Goal: Navigation & Orientation: Find specific page/section

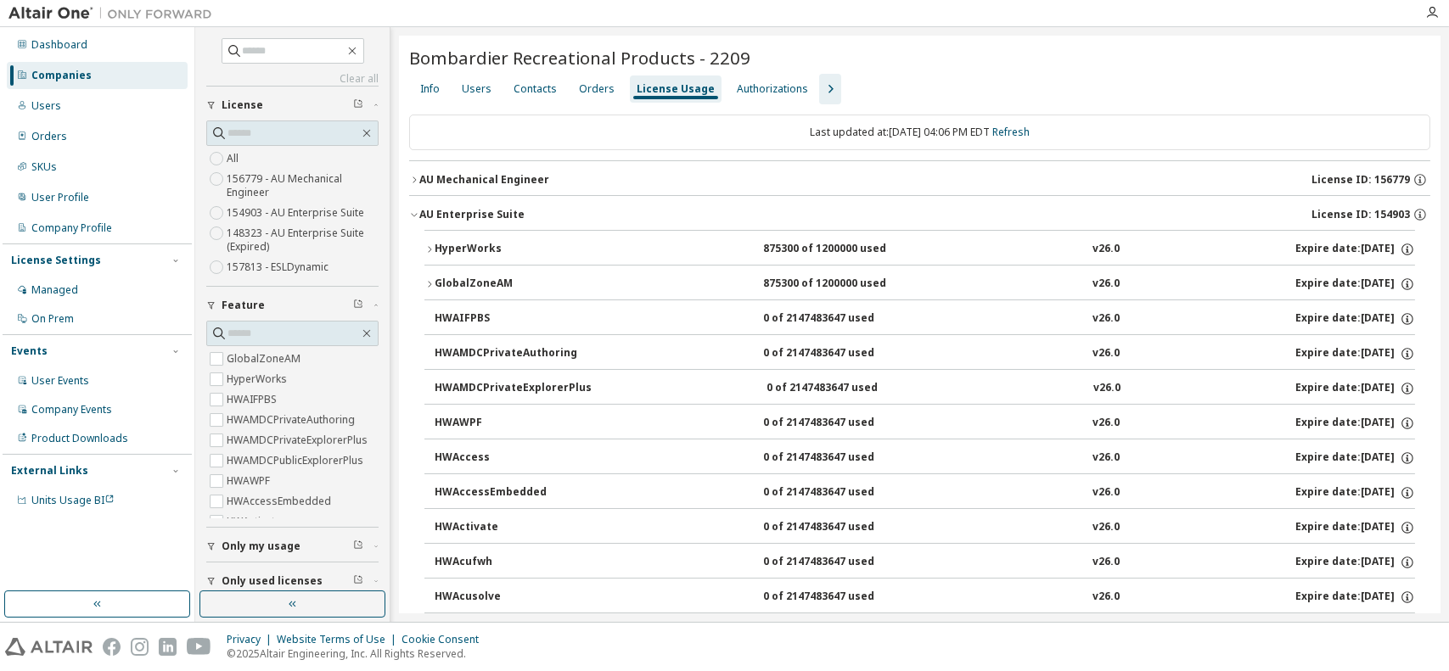
click at [820, 84] on icon "button" at bounding box center [830, 89] width 20 height 20
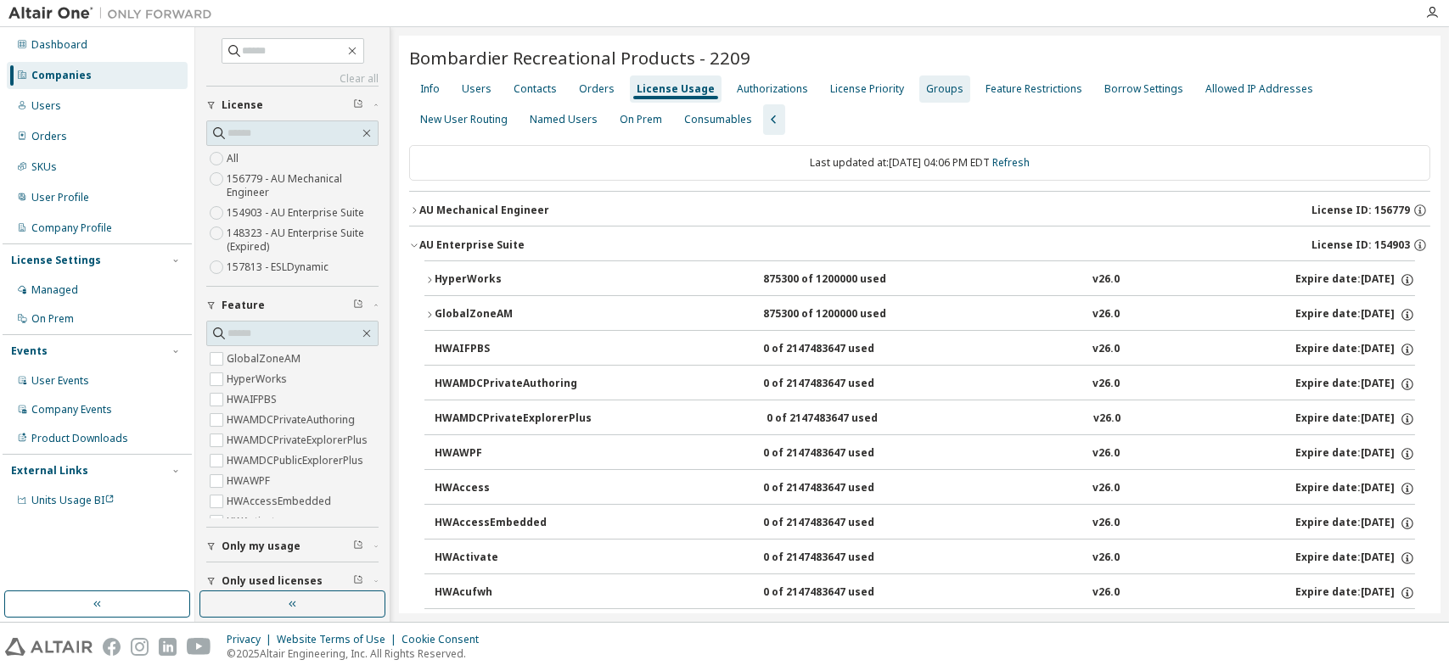
click at [926, 86] on div "Groups" at bounding box center [944, 89] width 37 height 14
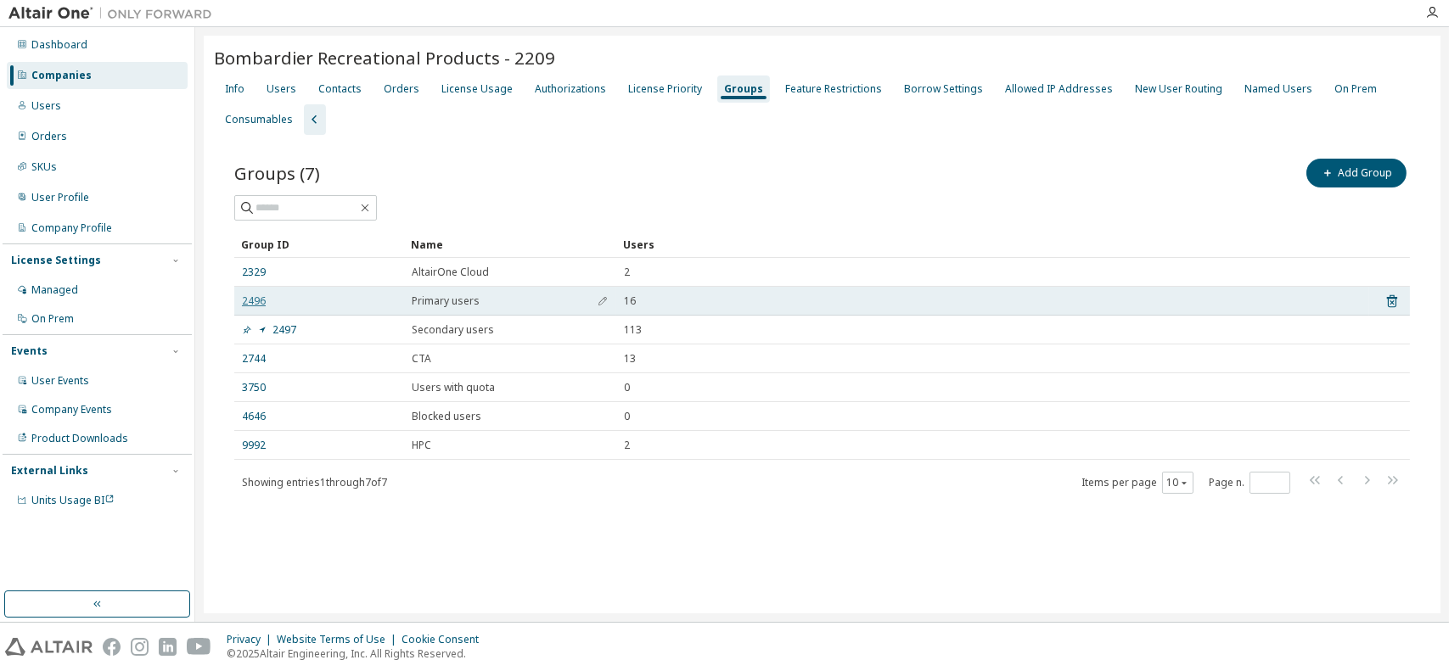
click at [257, 300] on link "2496" at bounding box center [254, 302] width 24 height 14
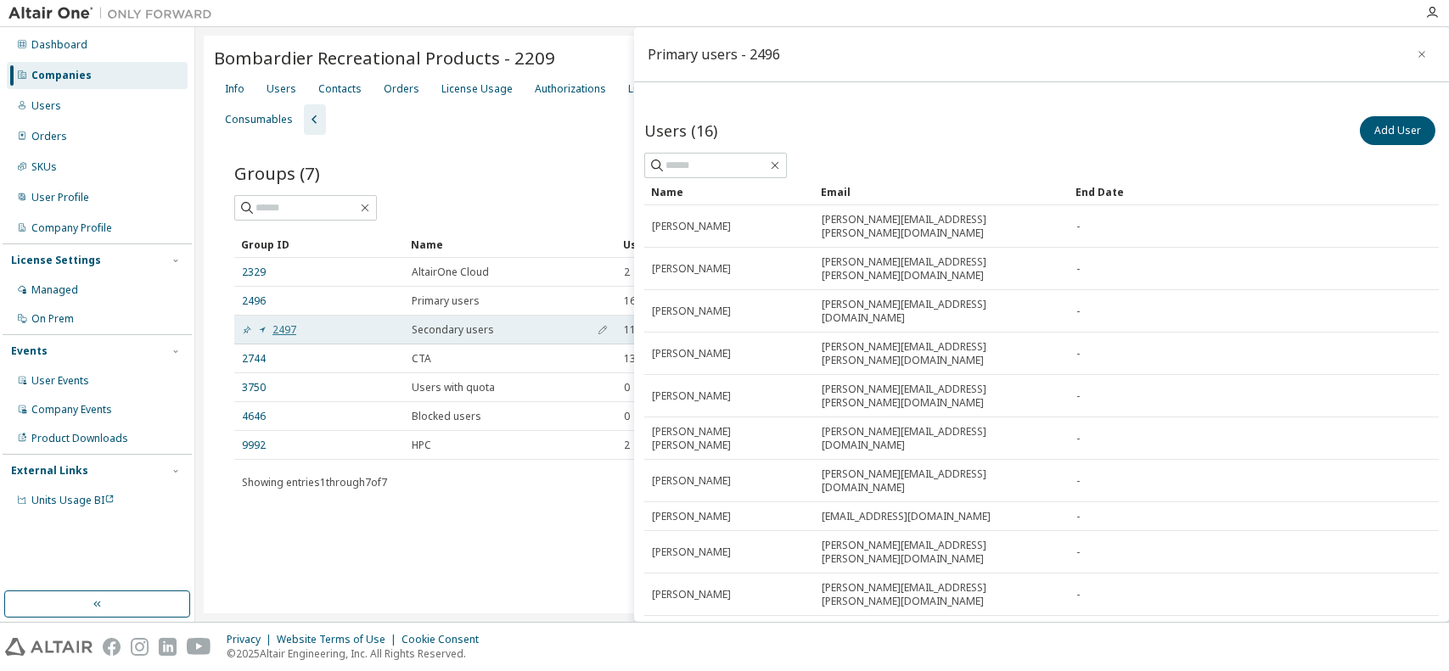
click at [286, 325] on link "2497" at bounding box center [269, 330] width 54 height 14
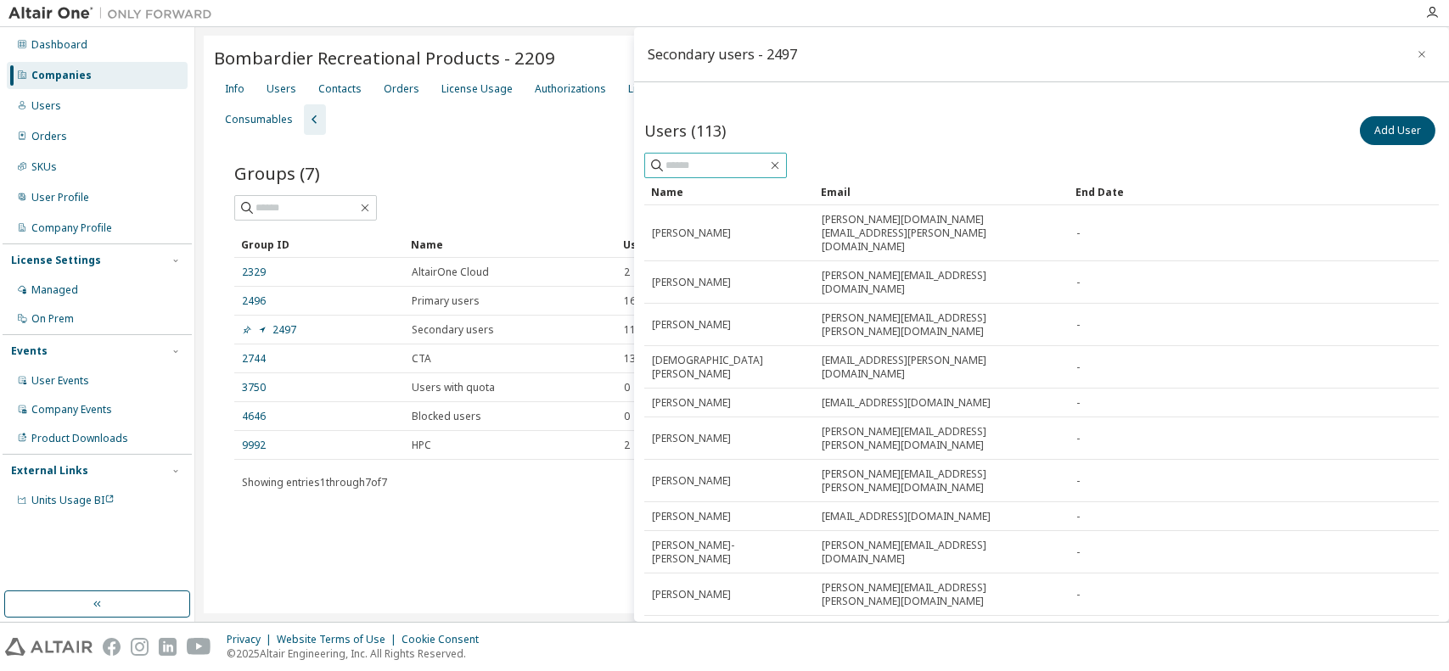
click at [734, 167] on input "text" at bounding box center [716, 165] width 102 height 17
click at [749, 165] on input "******" at bounding box center [716, 165] width 102 height 17
type input "******"
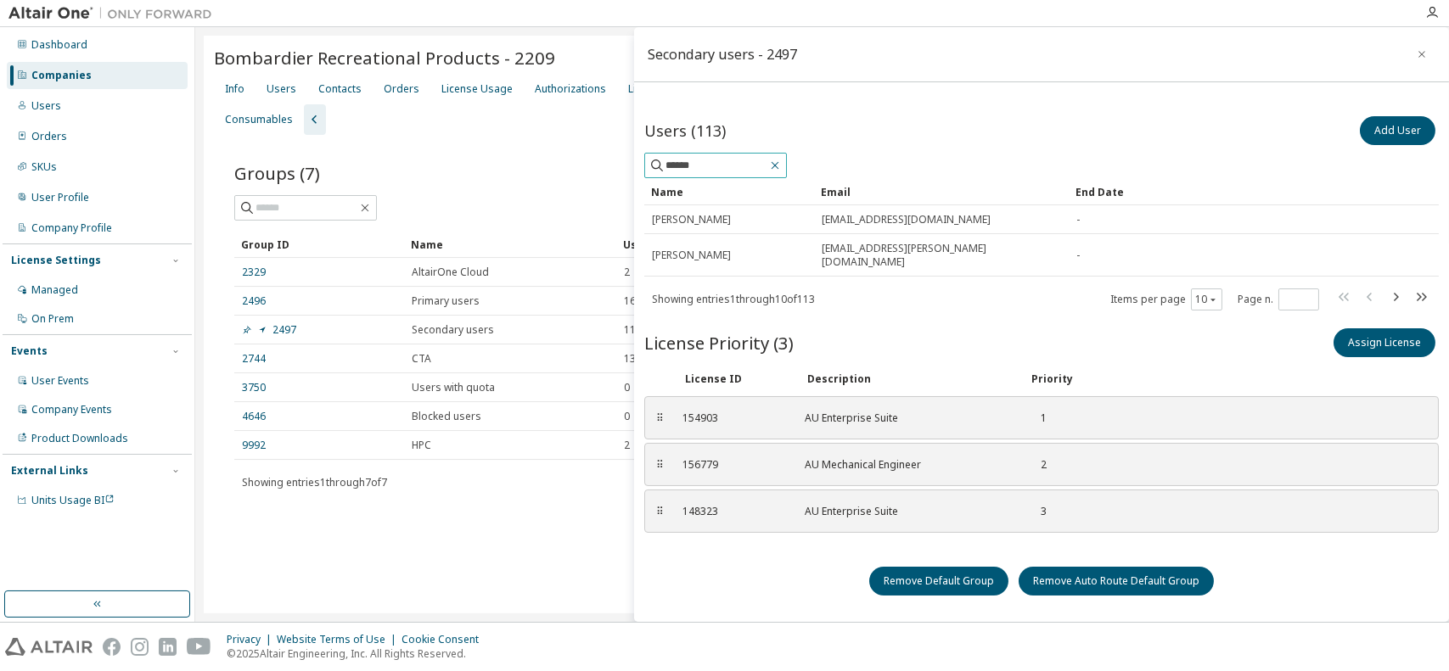
click at [782, 161] on icon "button" at bounding box center [775, 166] width 14 height 14
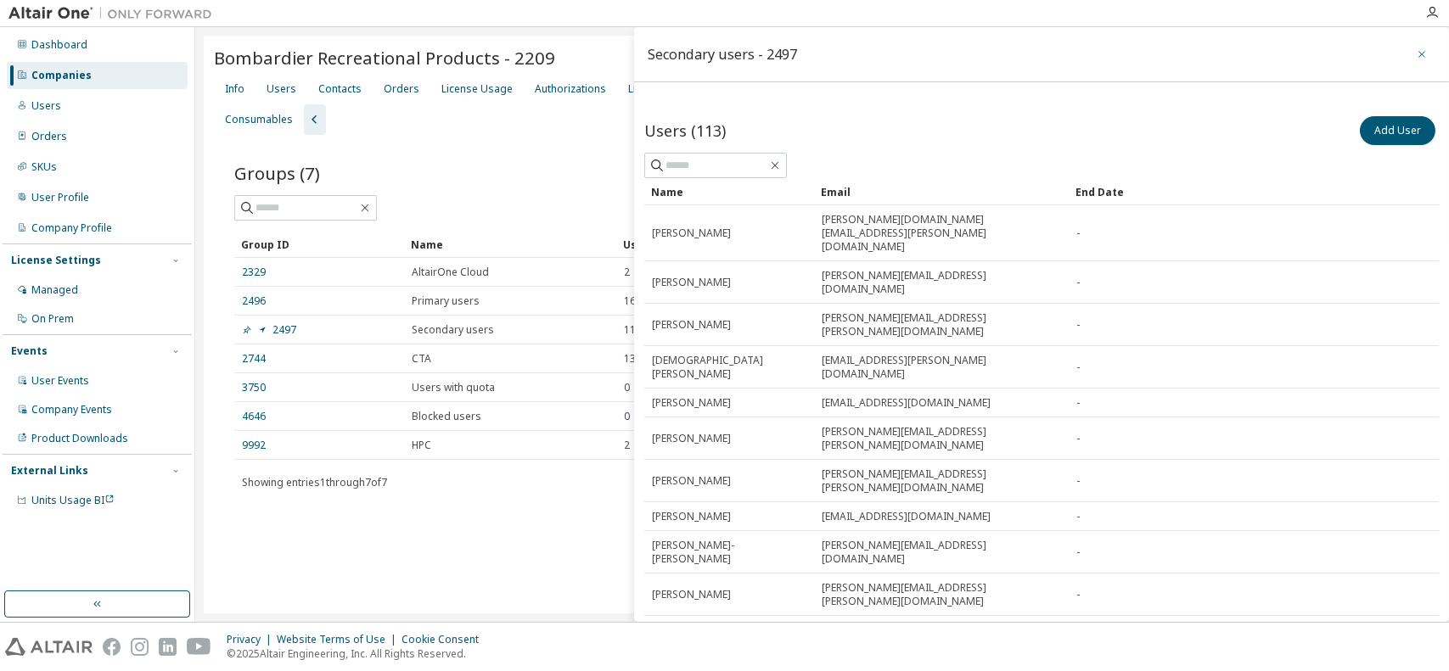
click at [1418, 54] on icon "button" at bounding box center [1422, 55] width 12 height 14
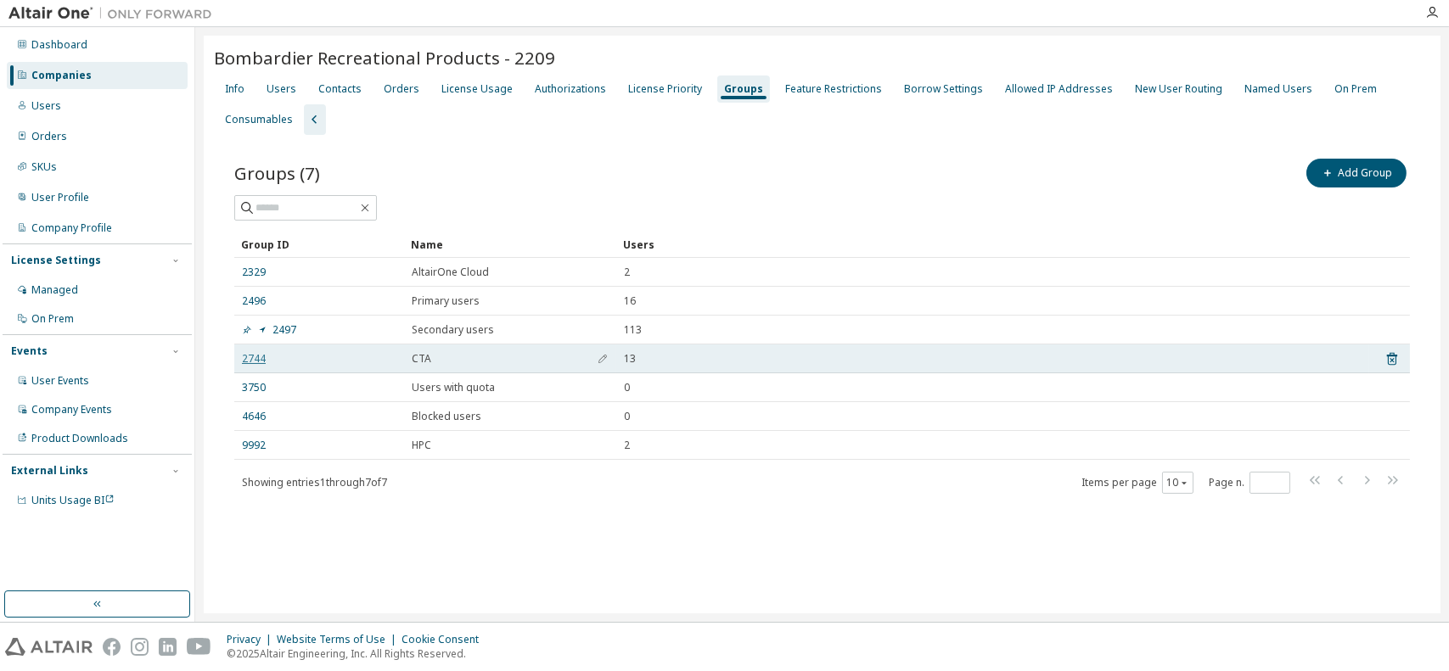
click at [255, 355] on link "2744" at bounding box center [254, 359] width 24 height 14
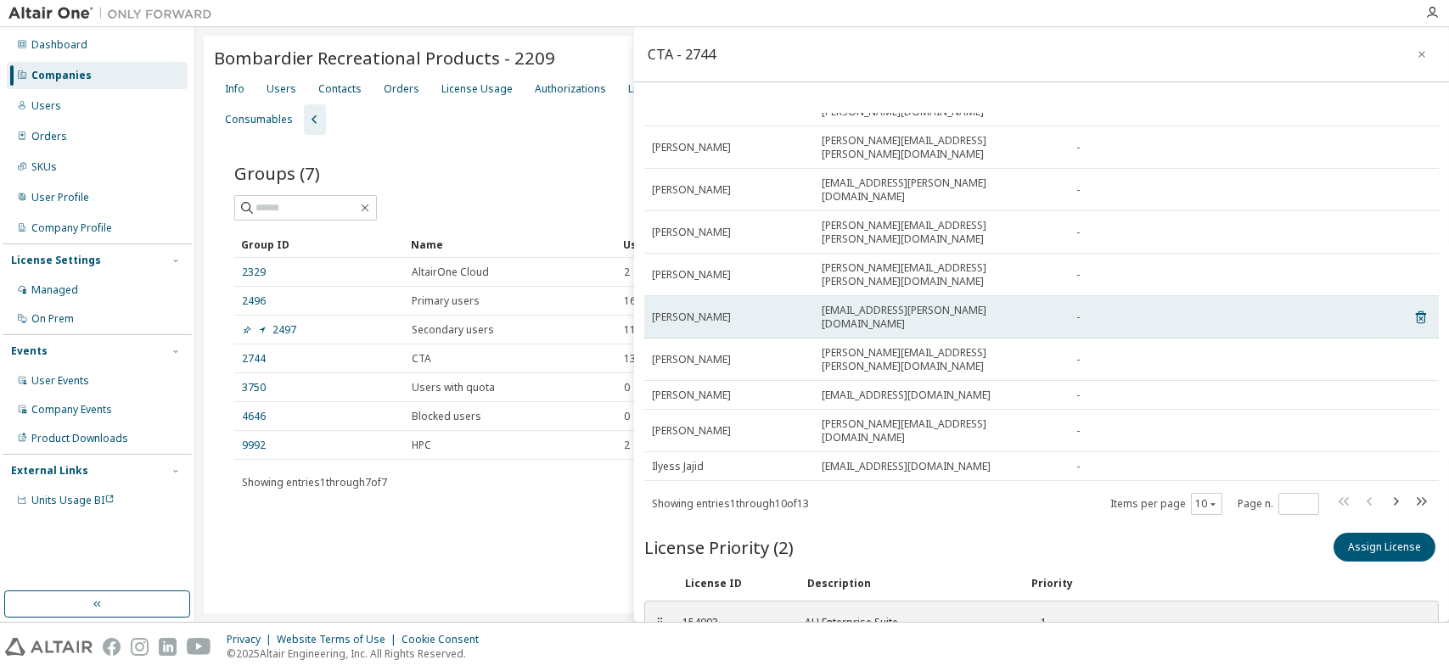
scroll to position [128, 0]
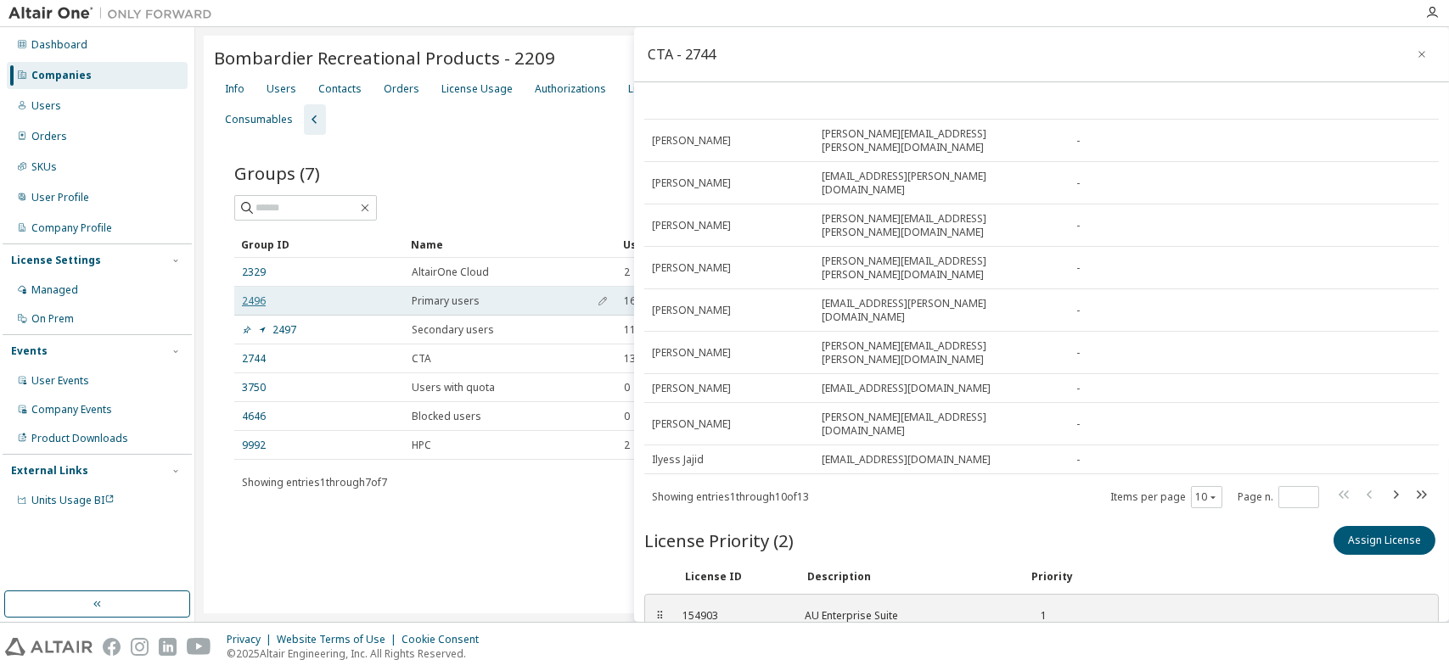
click at [258, 300] on link "2496" at bounding box center [254, 302] width 24 height 14
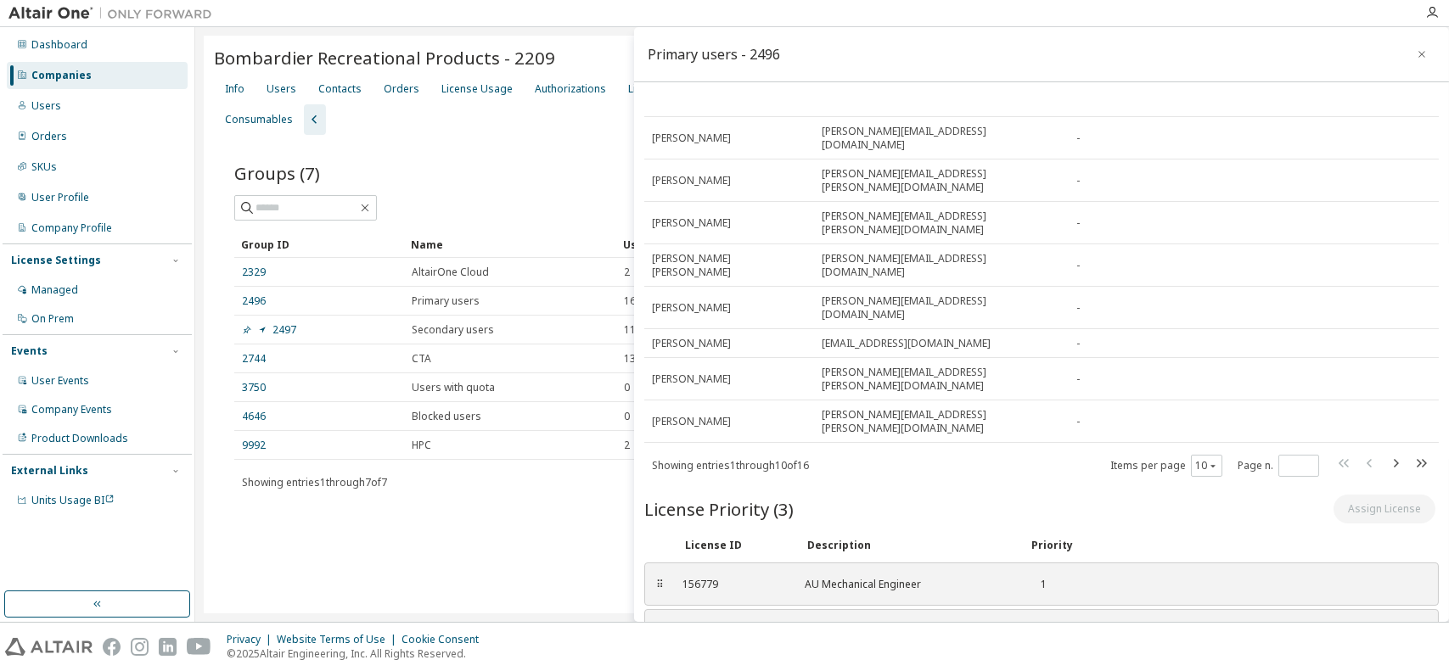
scroll to position [175, 0]
click at [1418, 53] on icon "button" at bounding box center [1421, 54] width 7 height 7
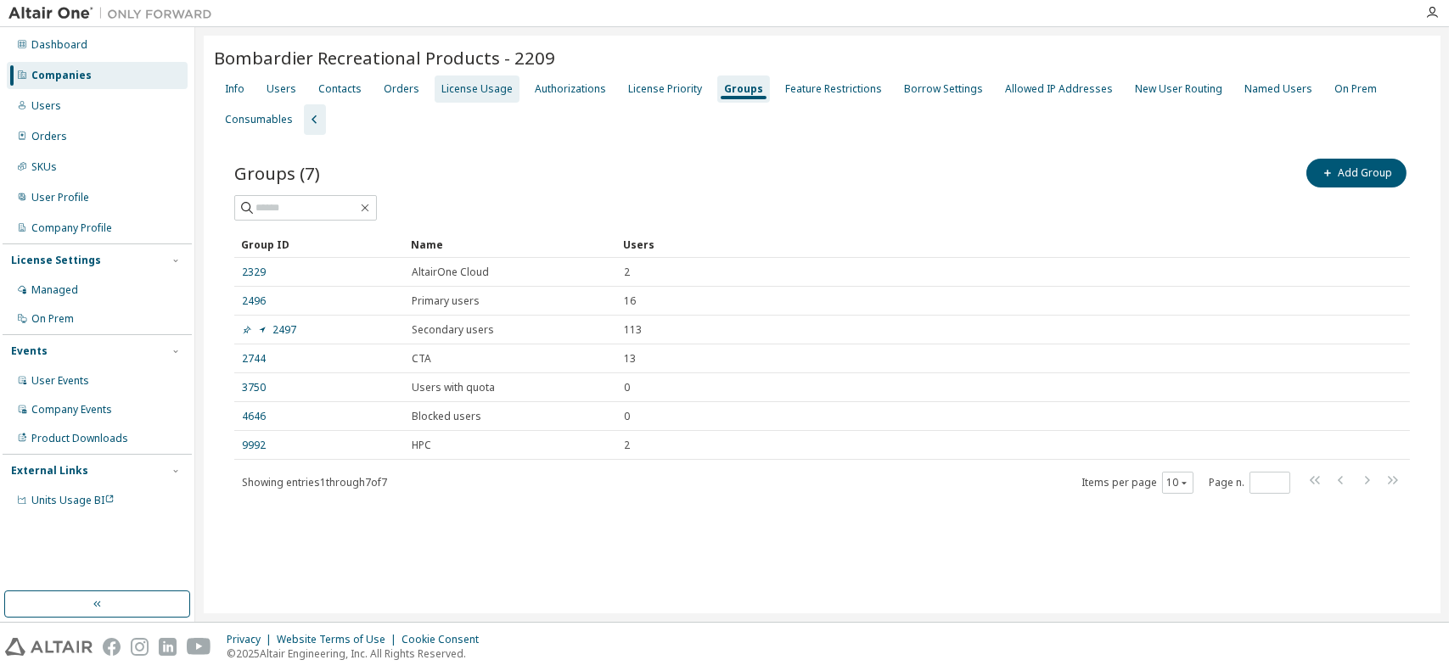
click at [465, 89] on div "License Usage" at bounding box center [476, 89] width 71 height 14
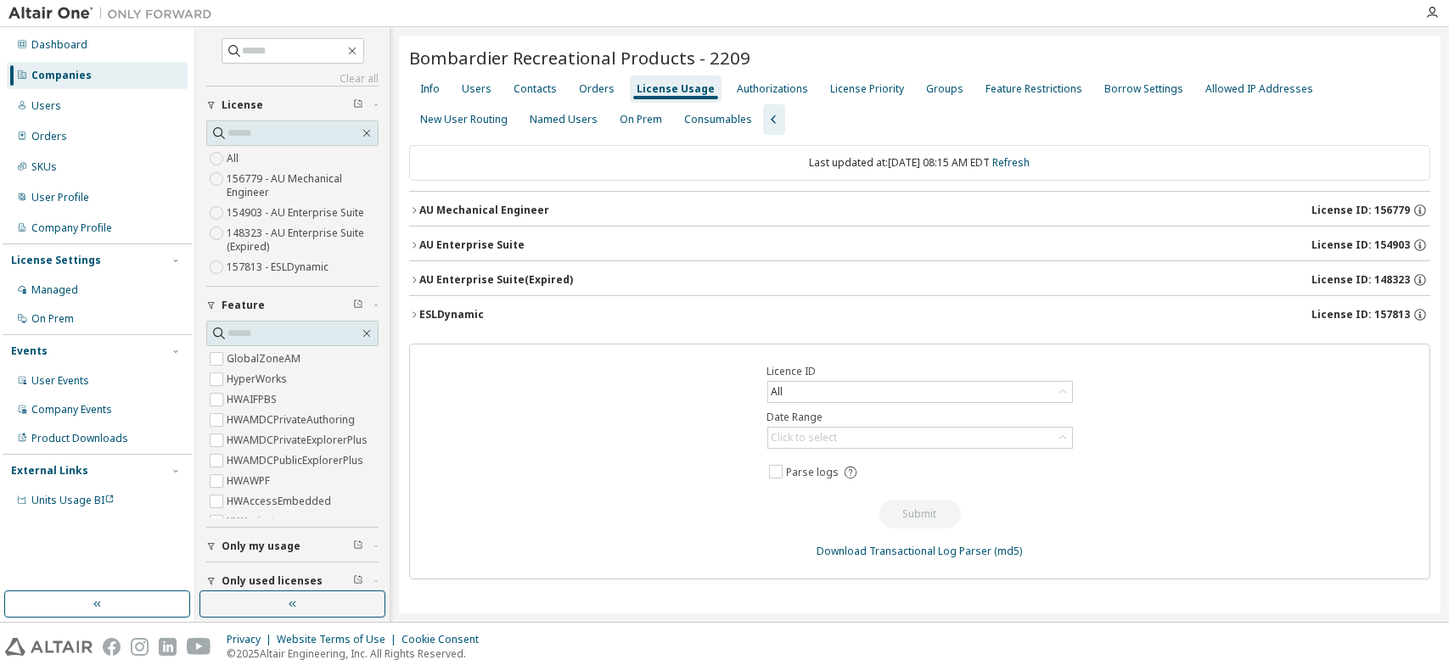
click at [414, 242] on icon "button" at bounding box center [414, 245] width 10 height 10
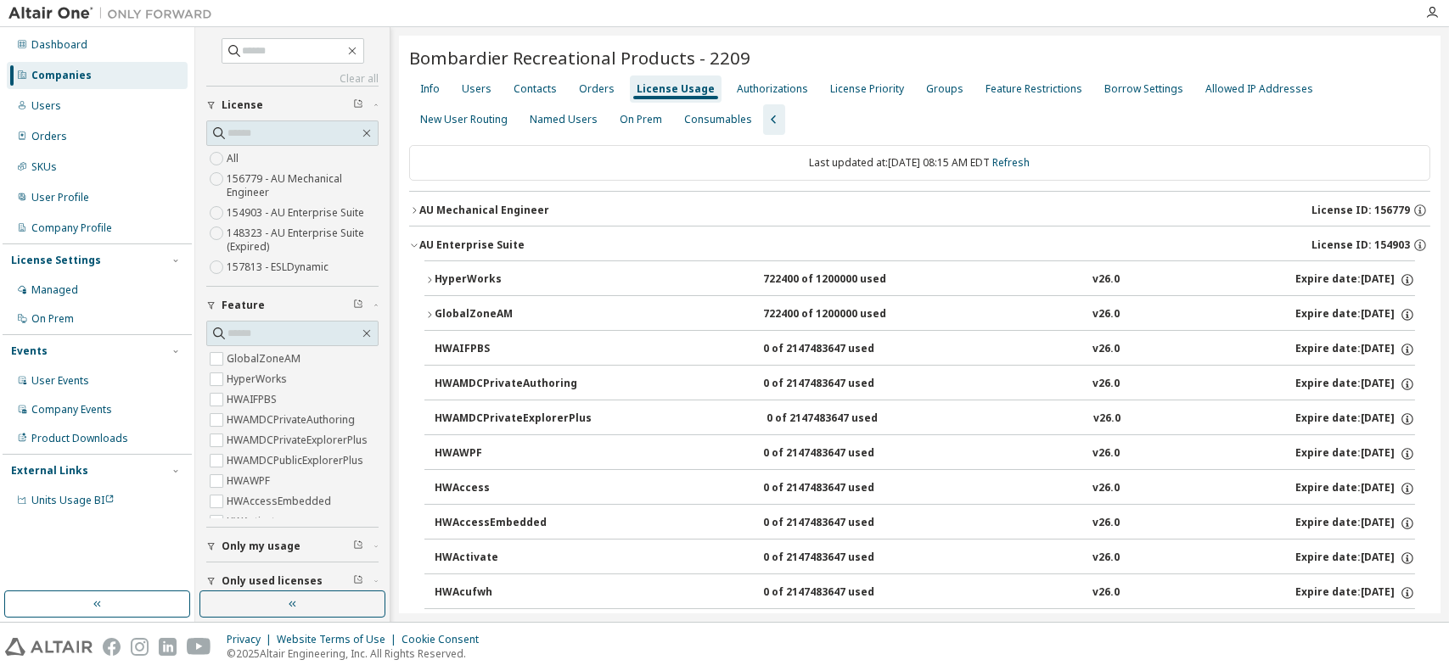
click at [414, 242] on icon "button" at bounding box center [414, 245] width 10 height 10
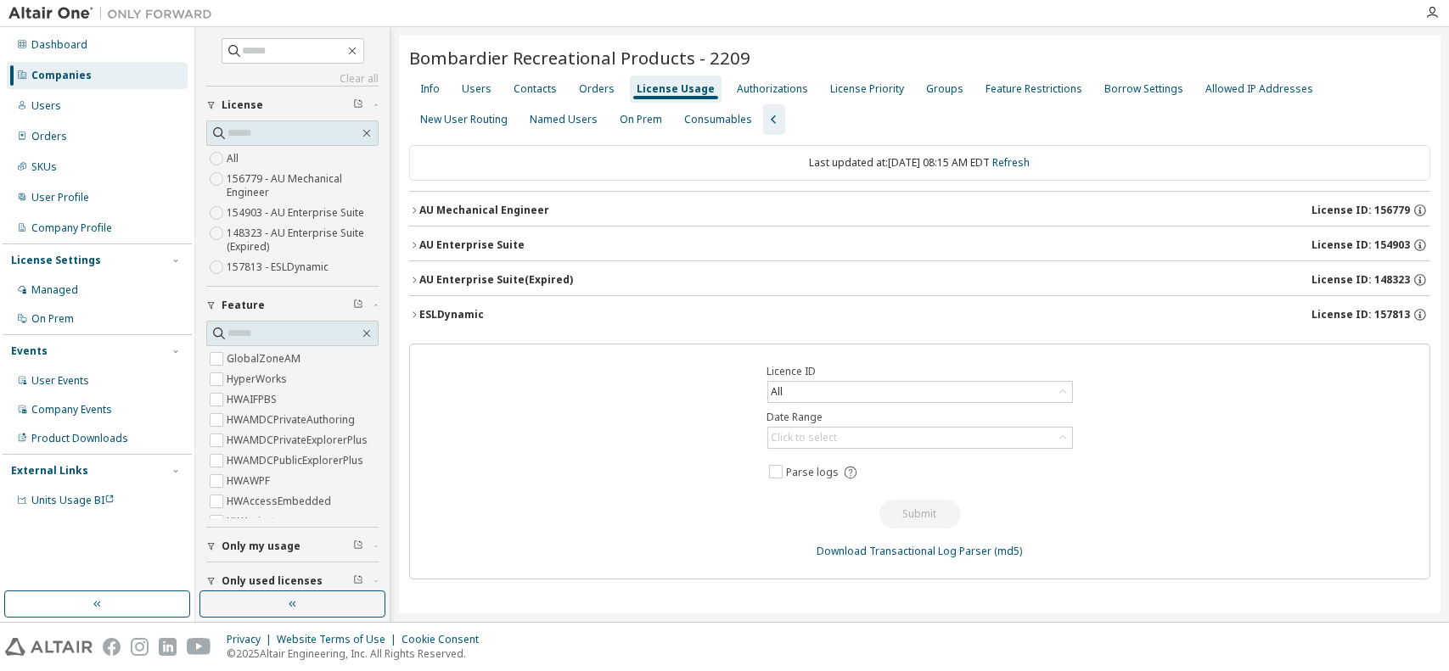
click at [418, 277] on icon "button" at bounding box center [414, 280] width 10 height 10
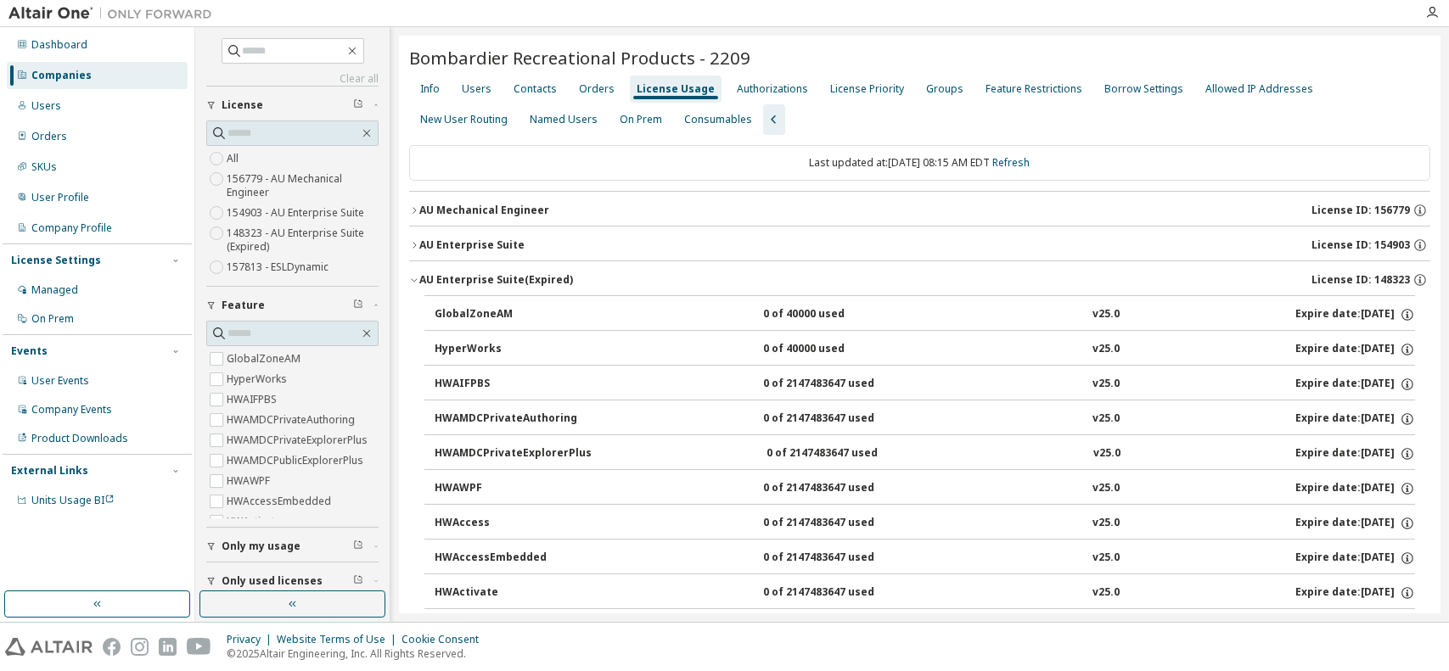
click at [418, 277] on icon "button" at bounding box center [414, 280] width 10 height 10
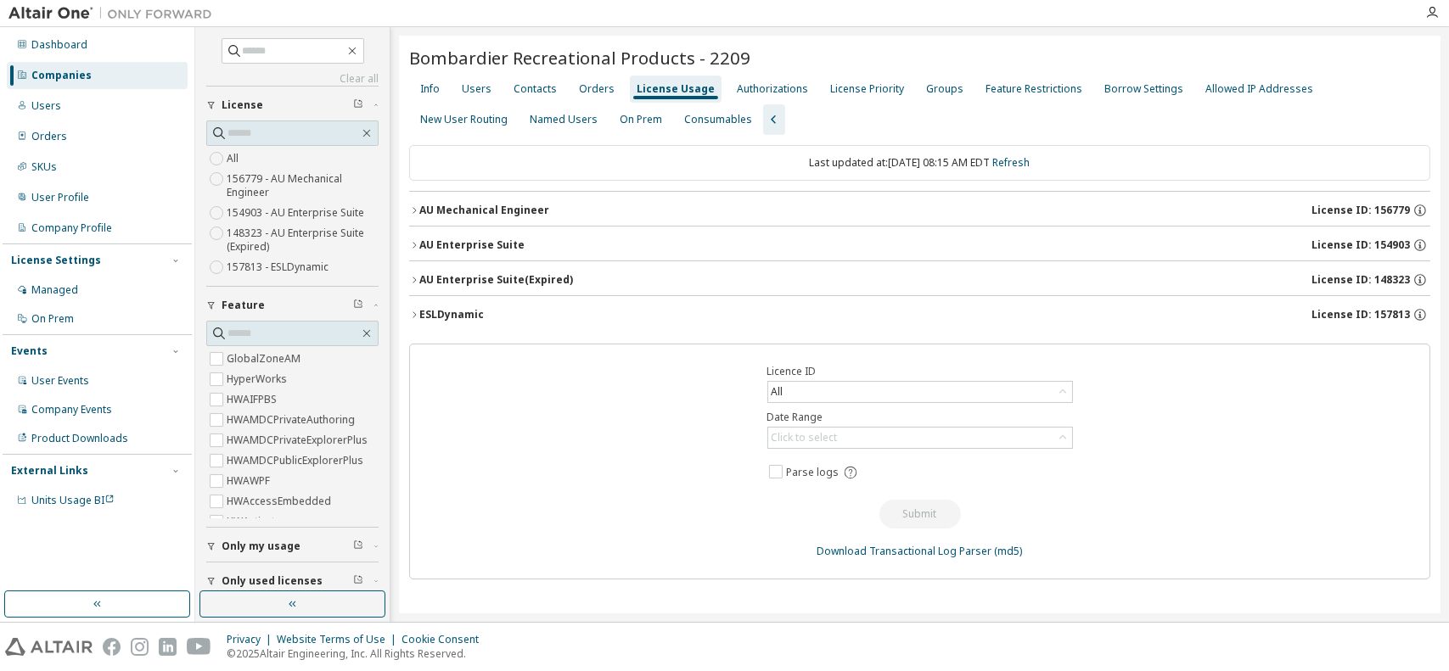
click at [417, 204] on button "AU Mechanical Engineer License ID: 156779" at bounding box center [919, 210] width 1021 height 37
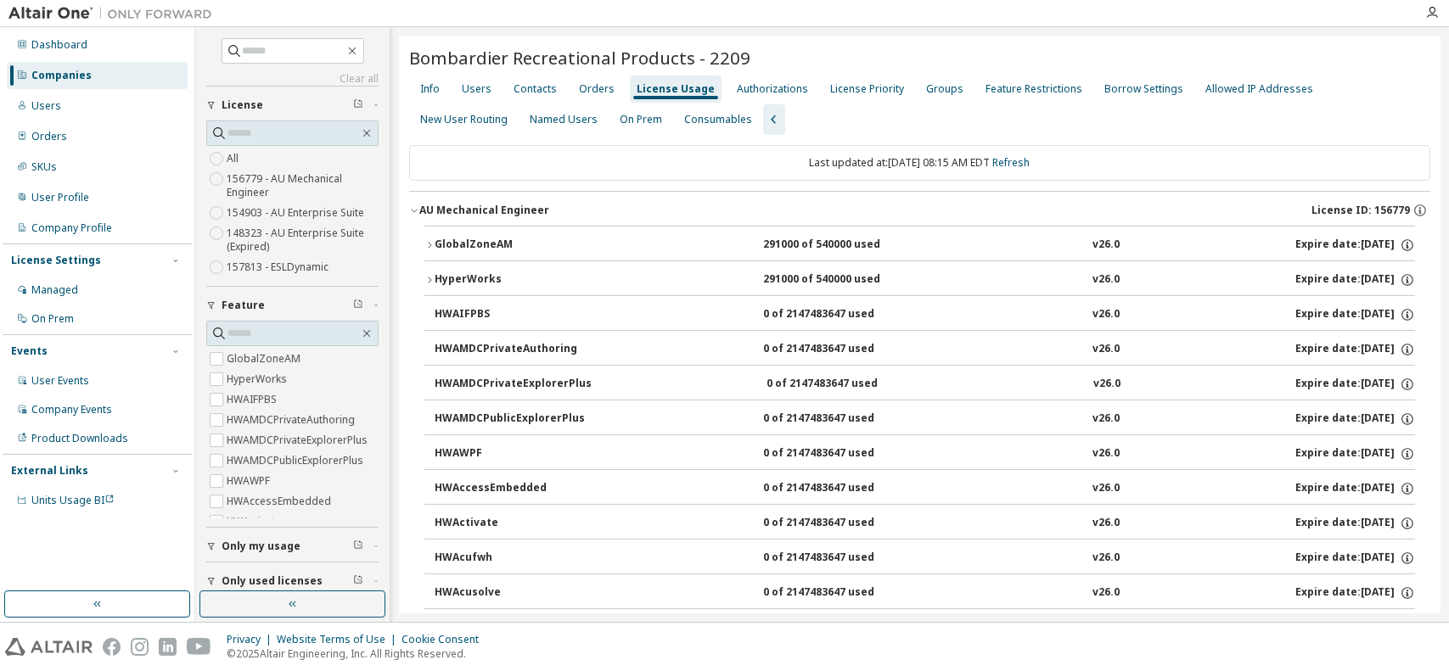
click at [413, 205] on icon "button" at bounding box center [414, 210] width 10 height 10
